Goal: Check status: Check status

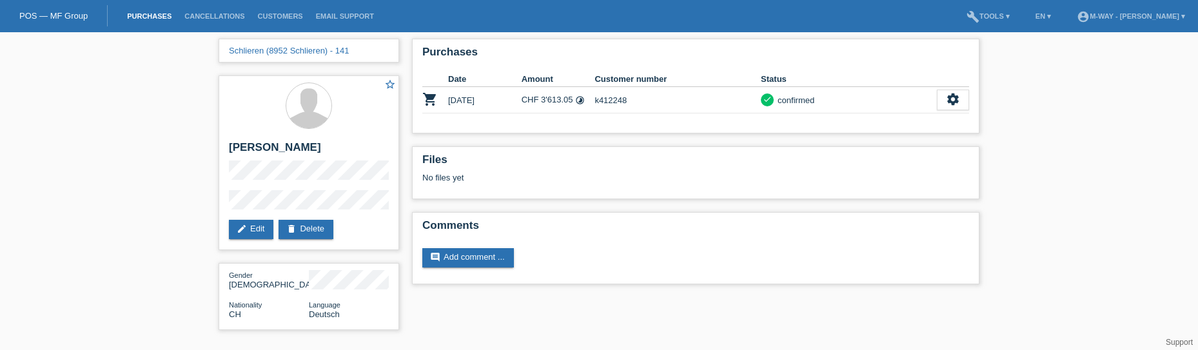
click at [157, 15] on link "Purchases" at bounding box center [149, 16] width 57 height 8
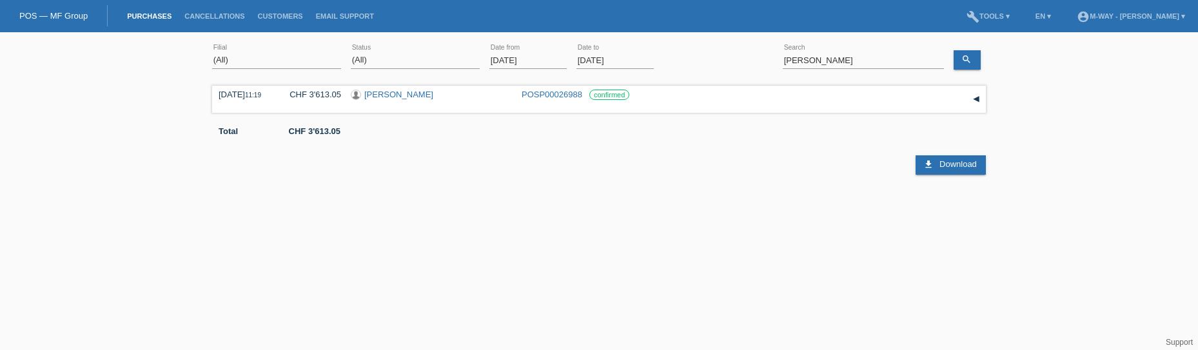
click at [551, 57] on input "[DATE]" at bounding box center [527, 60] width 77 height 16
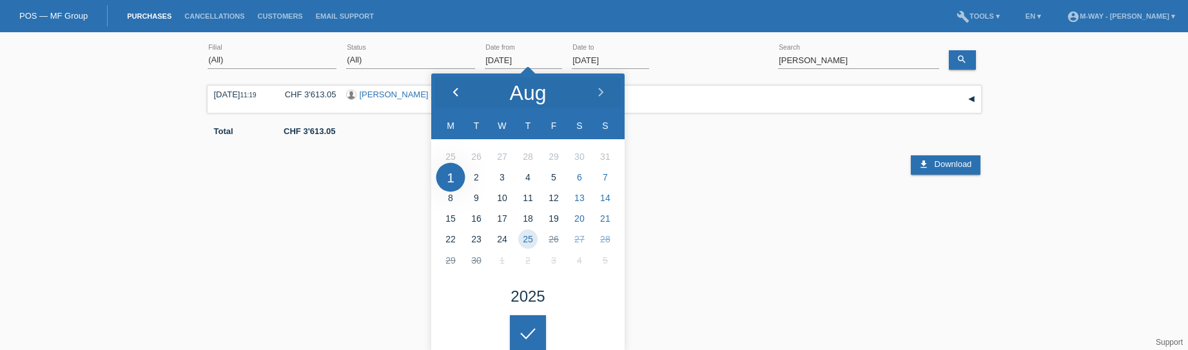
click at [460, 92] on icon at bounding box center [456, 93] width 10 height 10
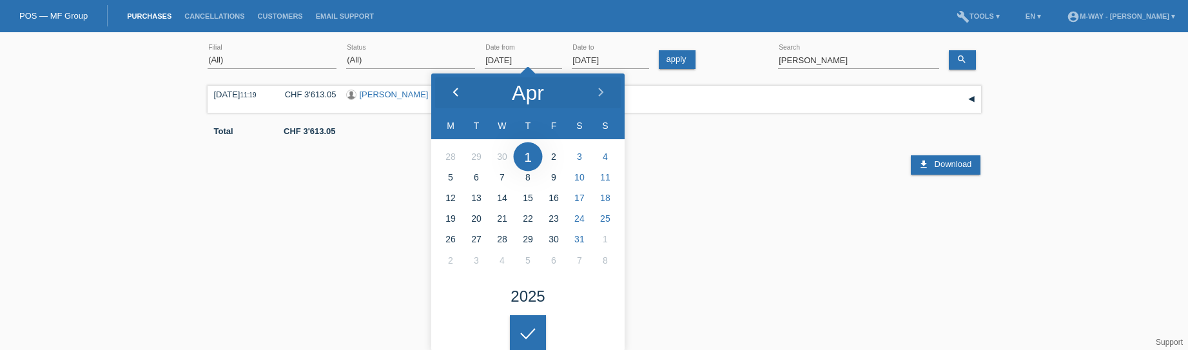
click at [460, 92] on icon at bounding box center [456, 93] width 10 height 10
type input "[DATE]"
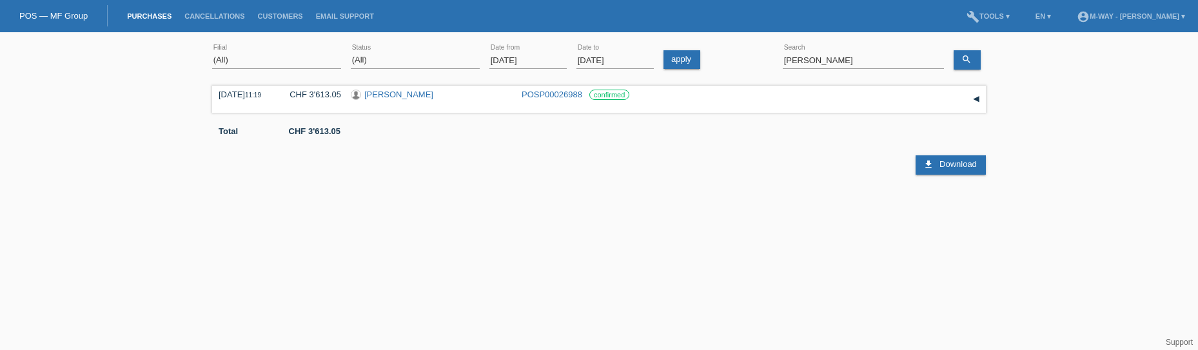
click at [534, 324] on div at bounding box center [528, 323] width 36 height 36
click at [837, 62] on input "[PERSON_NAME]" at bounding box center [863, 60] width 161 height 16
type input "m"
type input "spring"
click at [406, 95] on link "Simon Spring" at bounding box center [389, 95] width 50 height 10
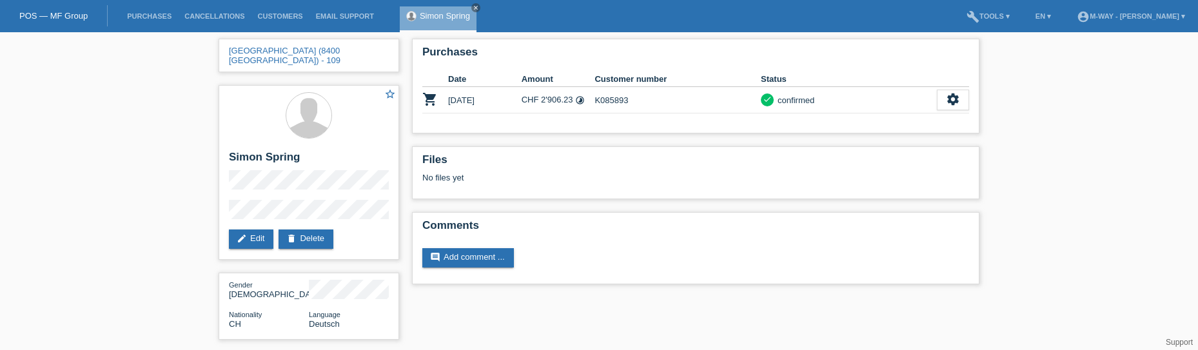
click at [1113, 144] on div "Winterthur (8400 Winterthur) - 109 star_border Simon Spring edit Edit delete De…" at bounding box center [599, 192] width 1198 height 320
click at [478, 6] on icon "close" at bounding box center [476, 8] width 6 height 6
